Goal: Task Accomplishment & Management: Use online tool/utility

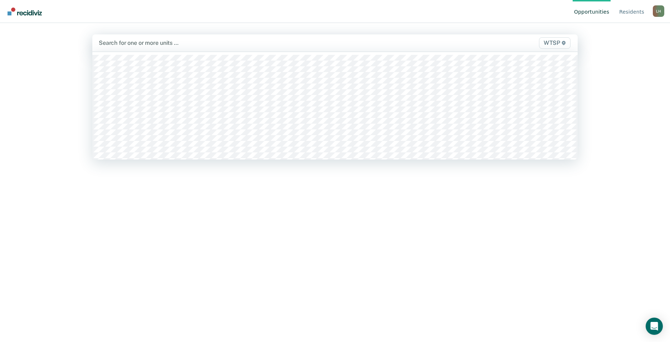
click at [187, 43] on div at bounding box center [264, 43] width 330 height 8
type input "4a"
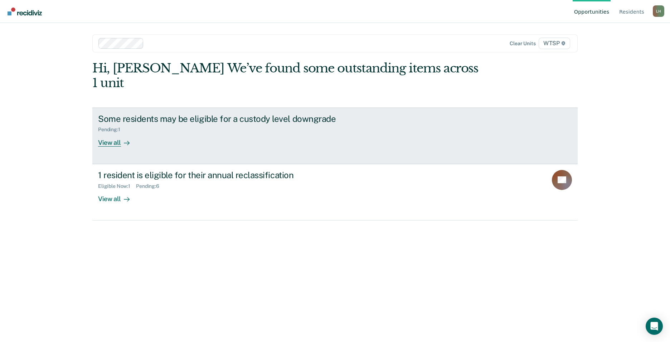
click at [117, 132] on div "View all" at bounding box center [118, 139] width 40 height 14
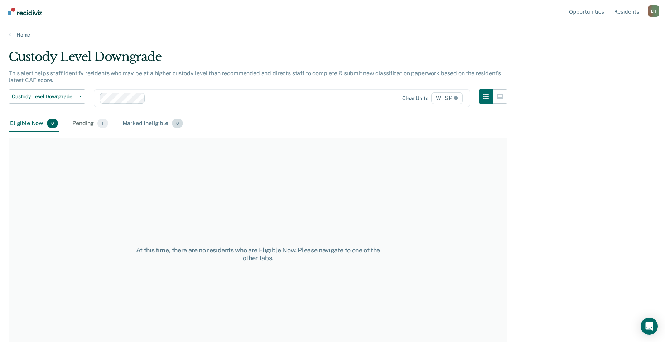
click at [151, 123] on div "Marked Ineligible 0" at bounding box center [153, 124] width 64 height 16
click at [82, 122] on div "Pending 1" at bounding box center [90, 124] width 38 height 16
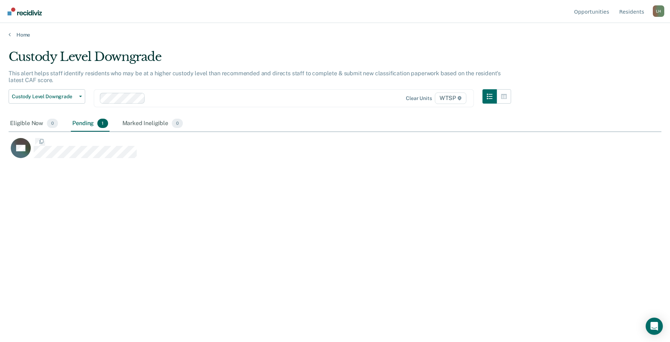
scroll to position [233, 648]
click at [79, 93] on button "Custody Level Downgrade" at bounding box center [47, 96] width 77 height 14
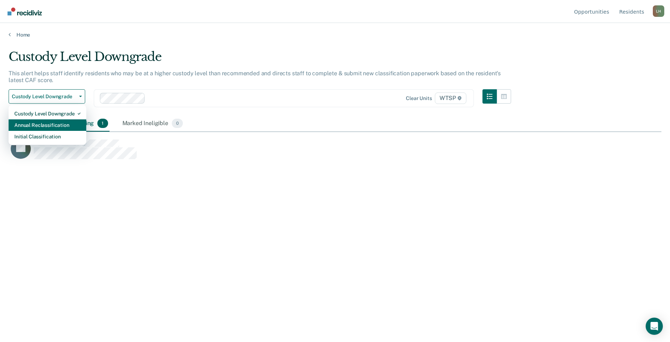
click at [73, 123] on div "Annual Reclassification" at bounding box center [47, 124] width 66 height 11
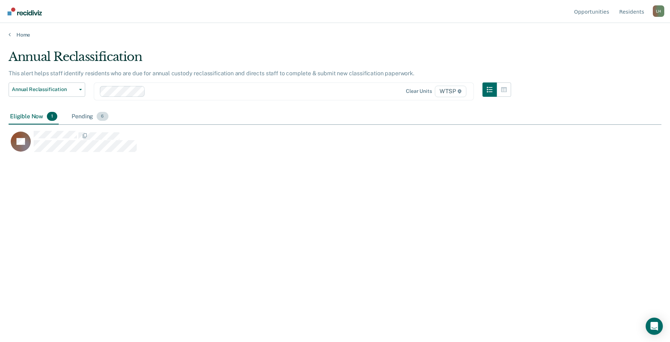
click at [93, 115] on div "Pending 6" at bounding box center [89, 117] width 39 height 16
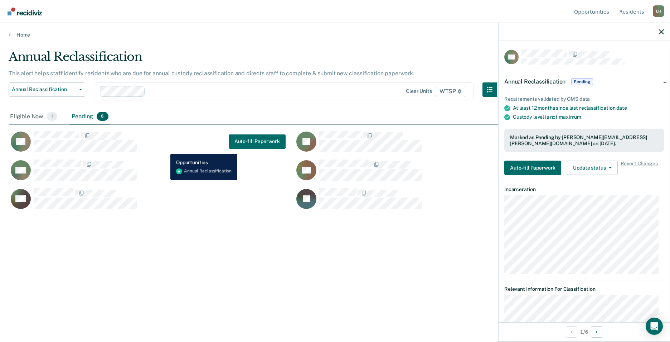
click at [165, 148] on div "OA Auto-fill Paperwork" at bounding box center [147, 141] width 277 height 22
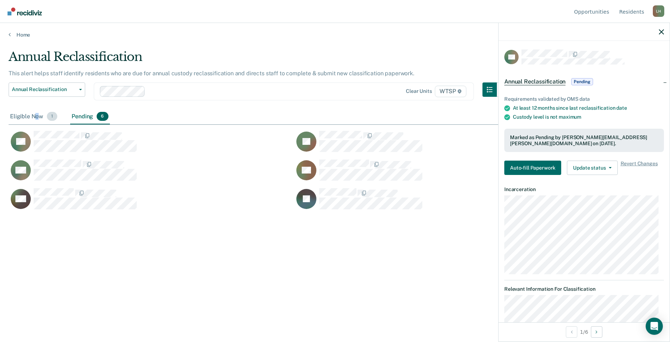
click at [37, 115] on div "Eligible Now 1" at bounding box center [34, 117] width 50 height 16
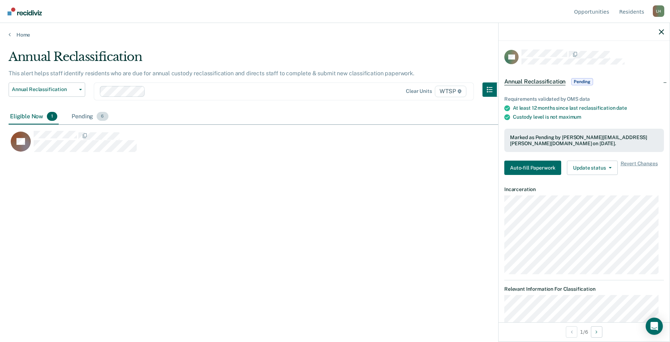
drag, startPoint x: 37, startPoint y: 115, endPoint x: 103, endPoint y: 115, distance: 66.6
click at [103, 115] on span "6" at bounding box center [102, 116] width 11 height 9
